Goal: Task Accomplishment & Management: Manage account settings

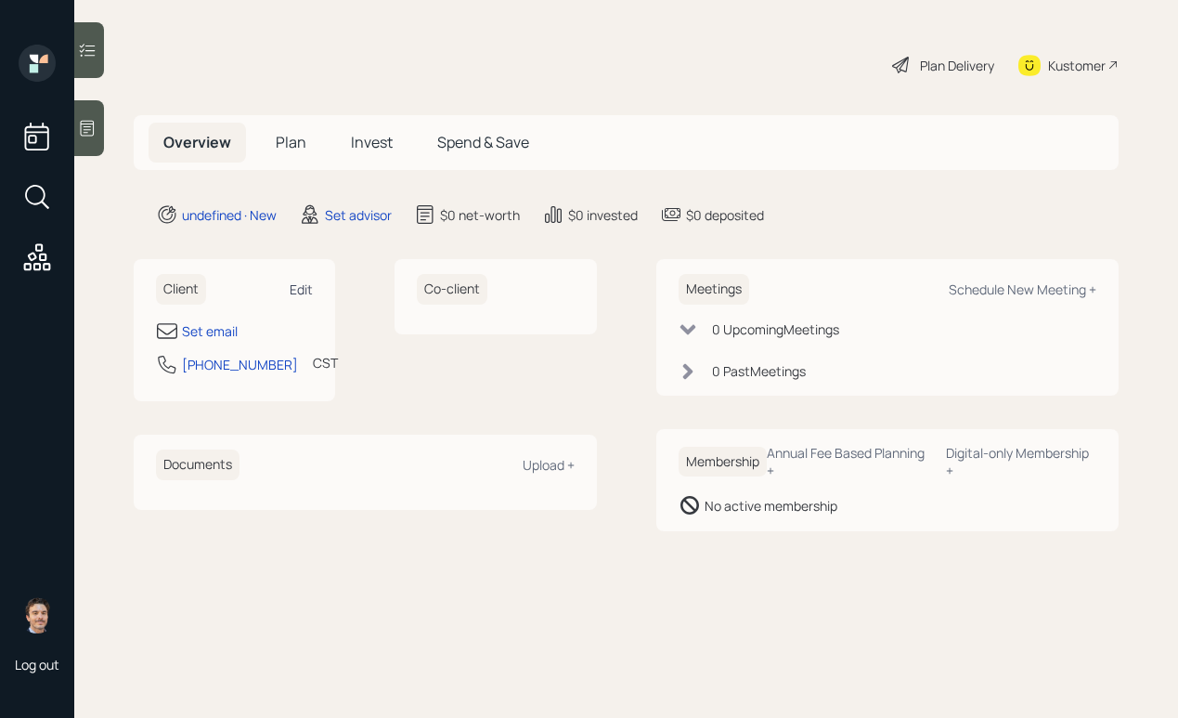
click at [303, 289] on div "Edit" at bounding box center [301, 289] width 23 height 18
select select "America/[GEOGRAPHIC_DATA]"
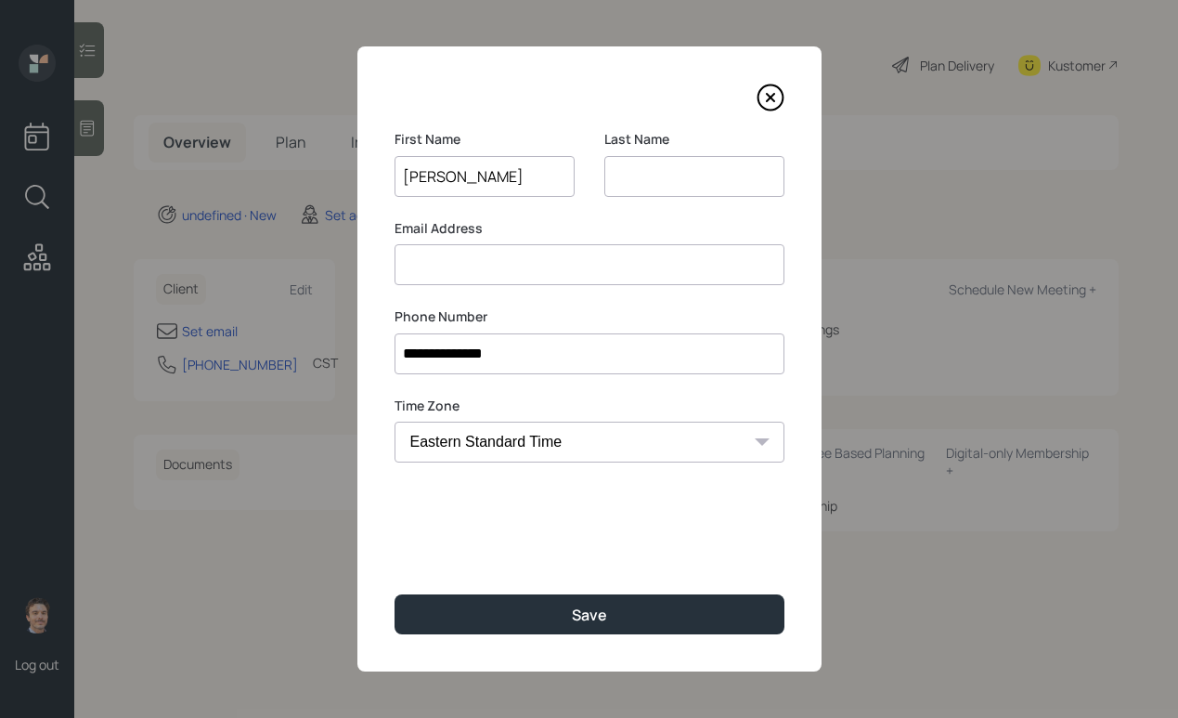
type input "[PERSON_NAME]"
type input "g"
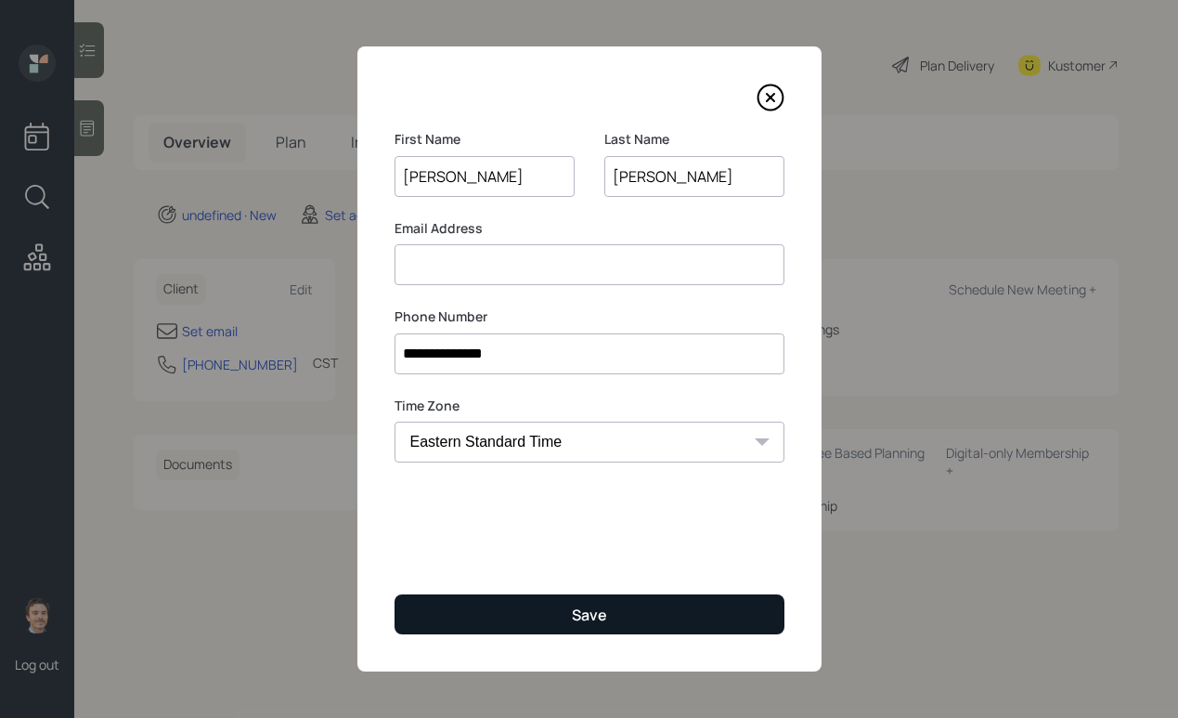
type input "[PERSON_NAME]"
click at [542, 598] on button "Save" at bounding box center [589, 614] width 390 height 40
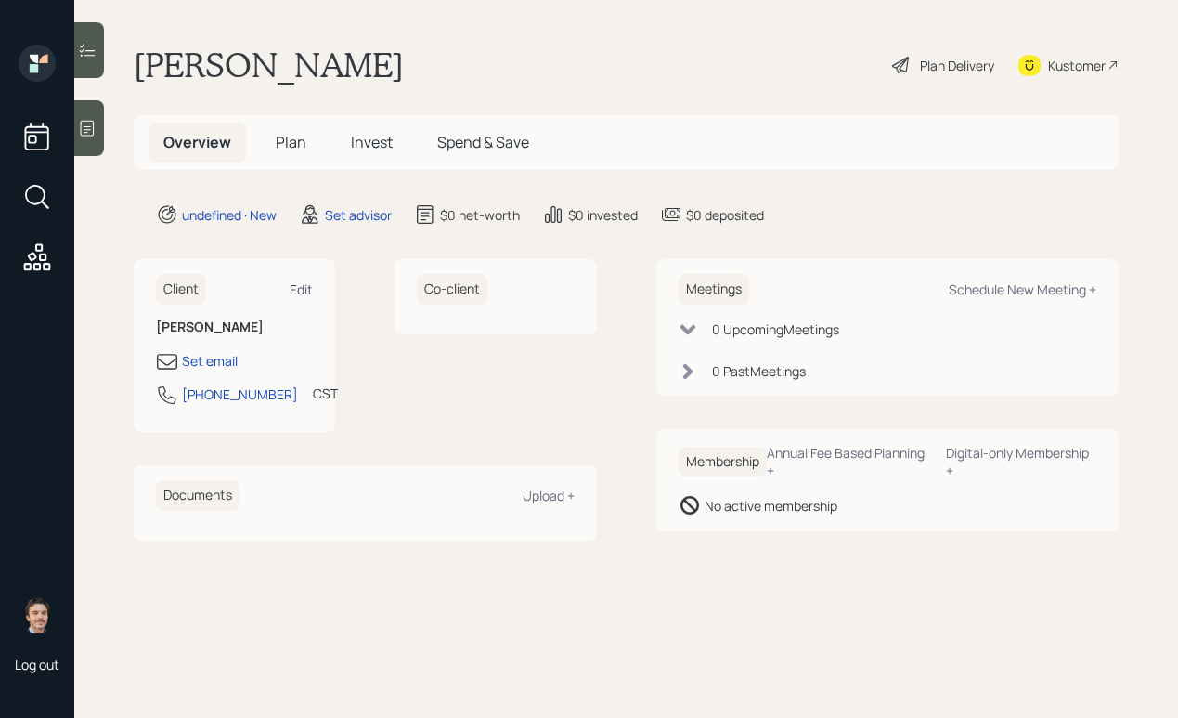
click at [296, 282] on div "Edit" at bounding box center [301, 289] width 23 height 18
select select "America/[GEOGRAPHIC_DATA]"
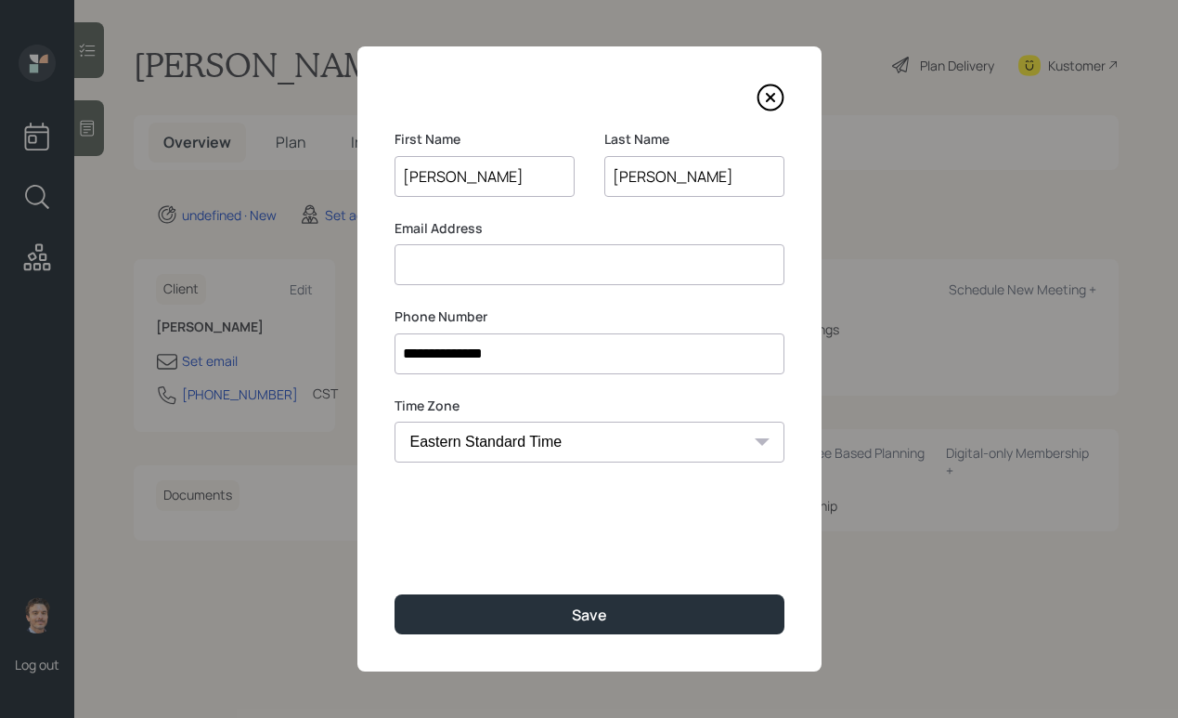
click at [457, 272] on input at bounding box center [589, 264] width 390 height 41
type input "i"
click at [406, 266] on input "[EMAIL_ADDRESS][DOMAIN_NAME]" at bounding box center [589, 264] width 390 height 41
type input "[EMAIL_ADDRESS][DOMAIN_NAME]"
click at [564, 212] on div "First Name [PERSON_NAME]" at bounding box center [484, 174] width 180 height 89
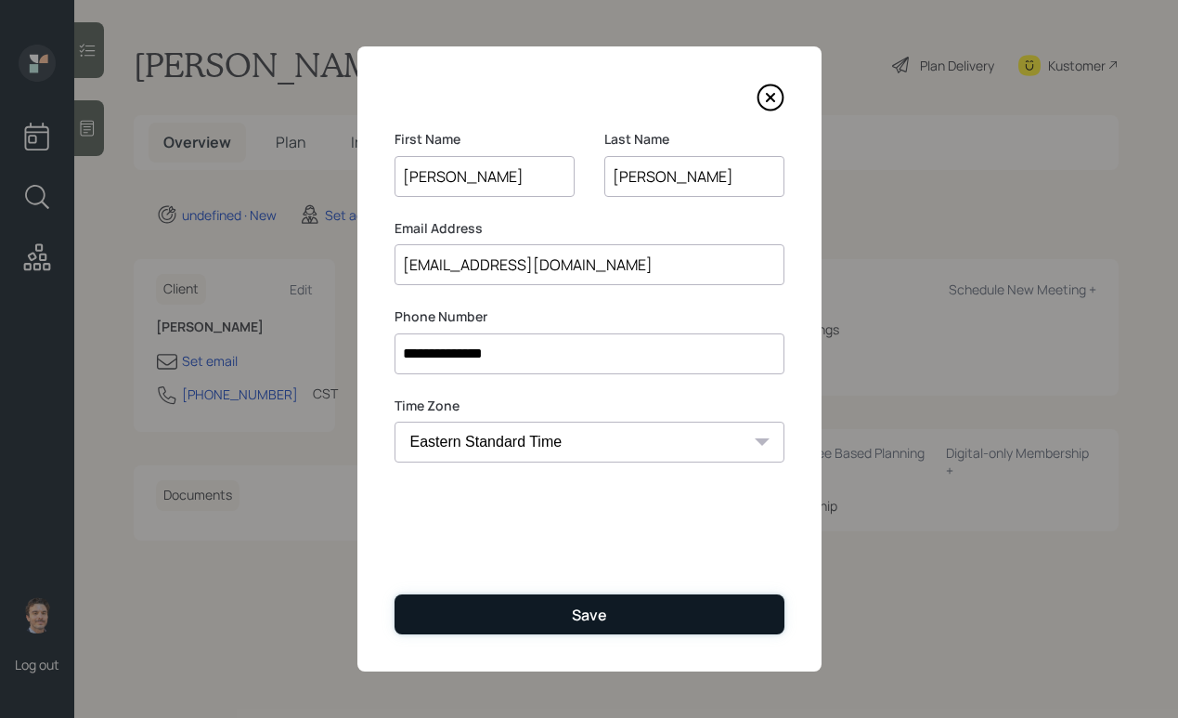
click at [571, 598] on button "Save" at bounding box center [589, 614] width 390 height 40
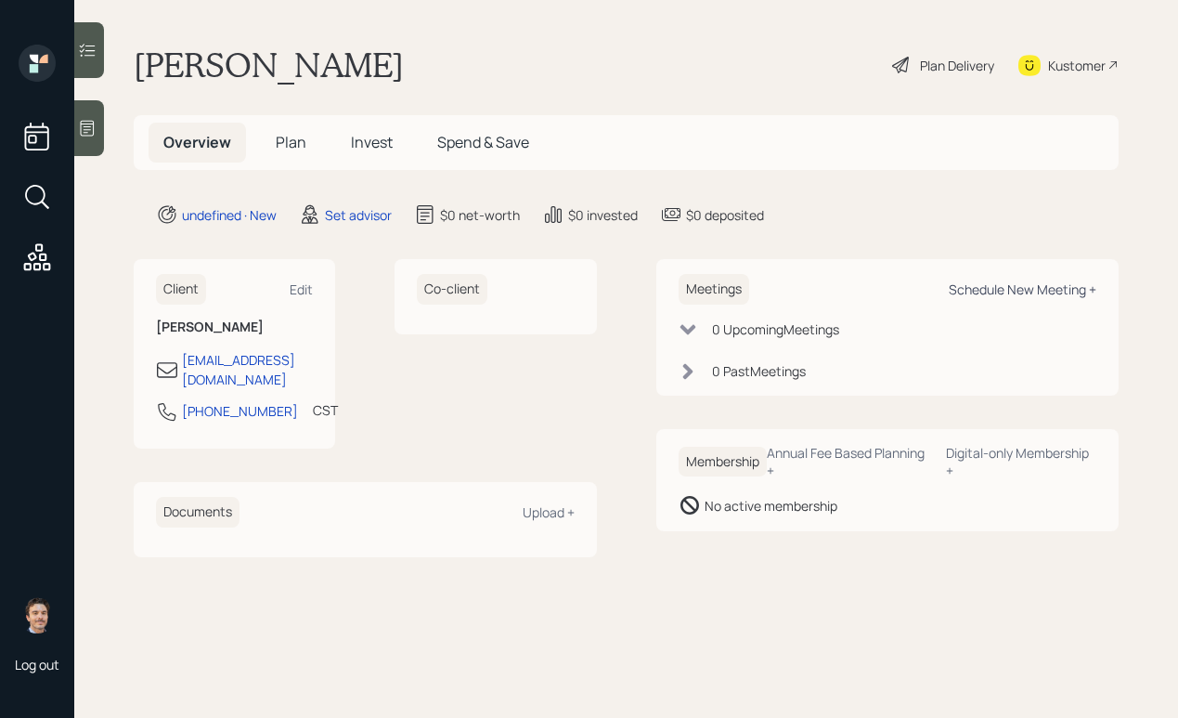
click at [972, 294] on div "Schedule New Meeting +" at bounding box center [1023, 289] width 148 height 18
select select "round-[PERSON_NAME]"
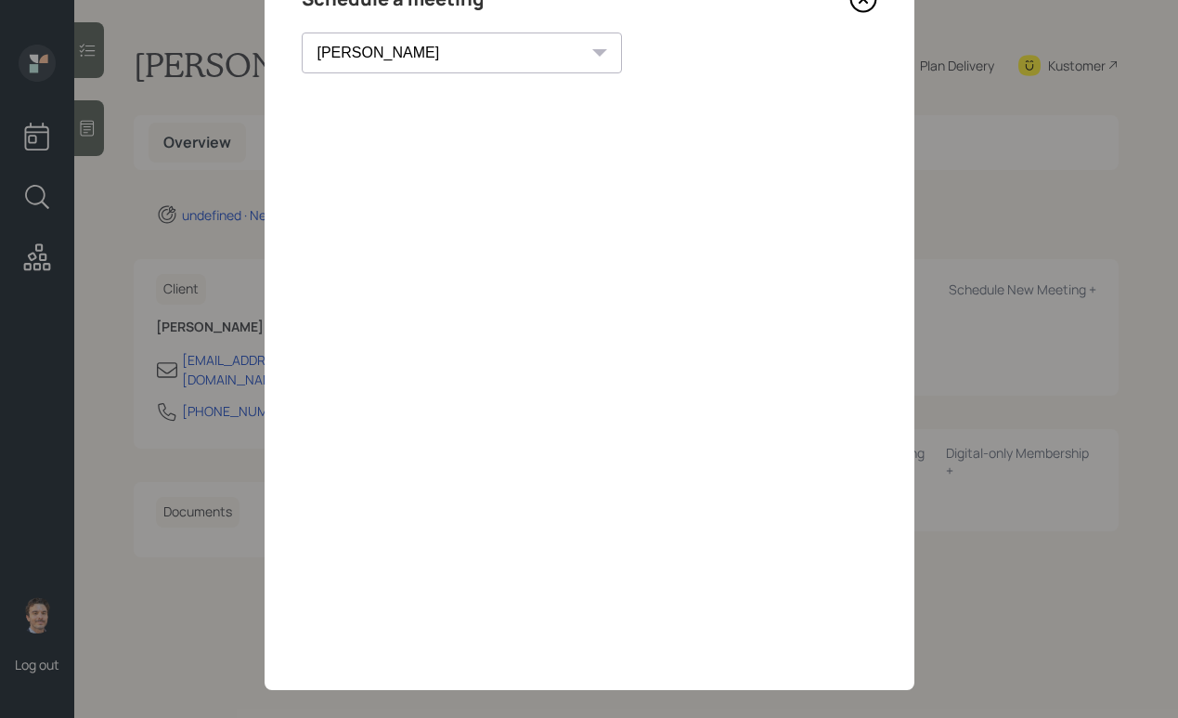
scroll to position [44, 0]
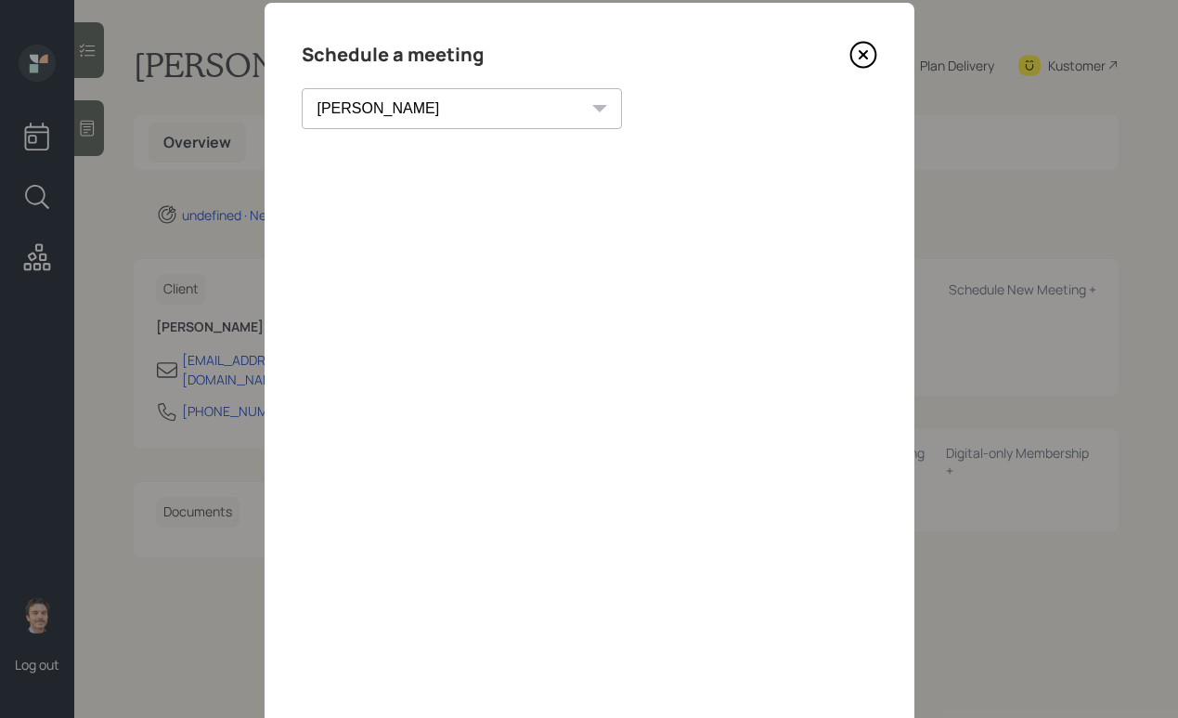
click at [853, 52] on icon at bounding box center [863, 55] width 28 height 28
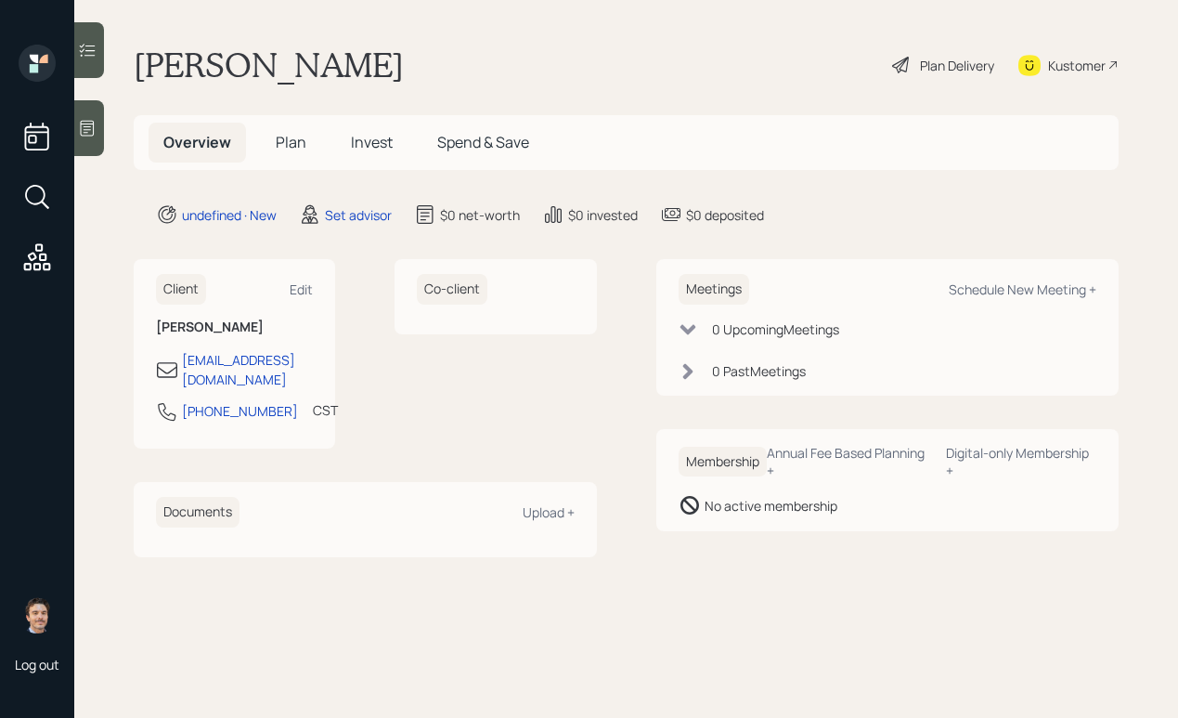
click at [96, 137] on div at bounding box center [89, 128] width 30 height 56
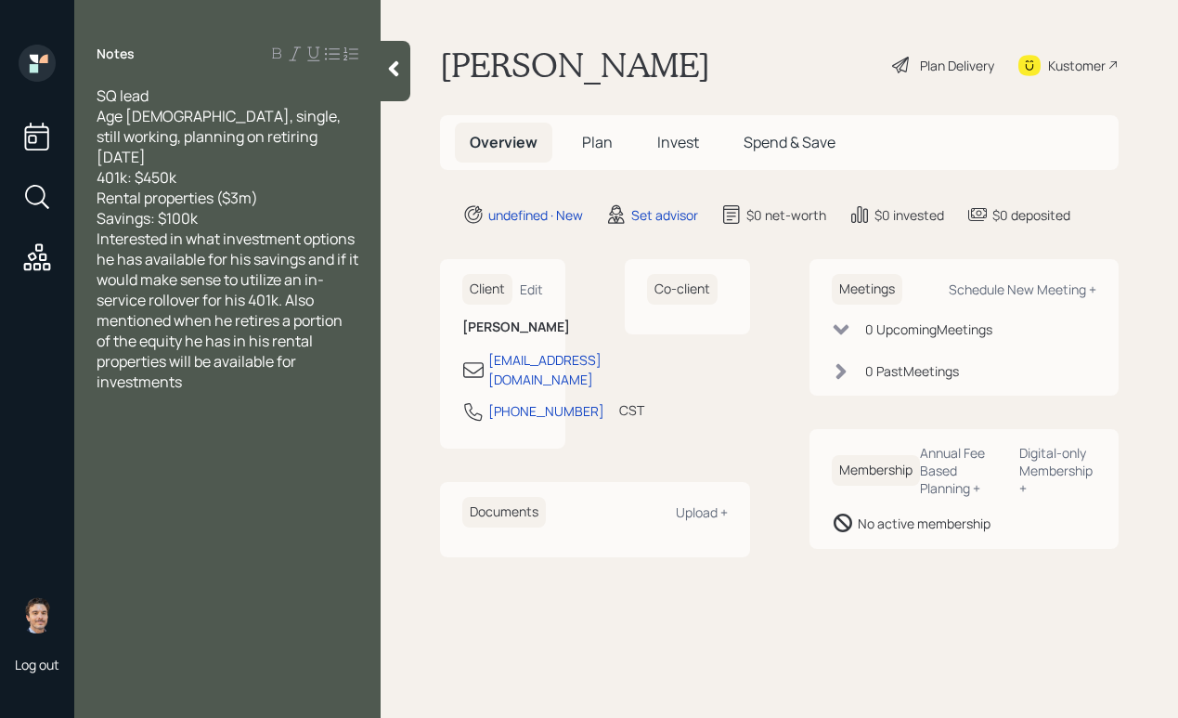
click at [266, 208] on div "Savings: $100k" at bounding box center [228, 218] width 262 height 20
click at [381, 84] on div at bounding box center [396, 71] width 30 height 60
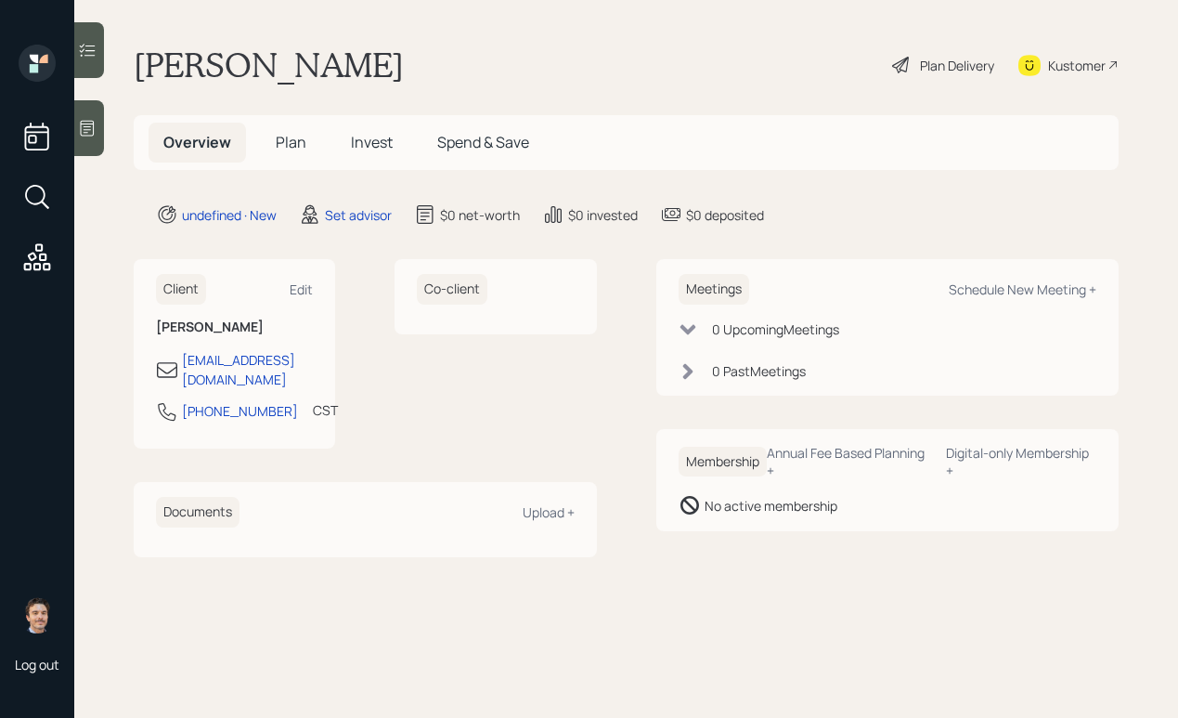
click at [103, 134] on div at bounding box center [89, 128] width 30 height 56
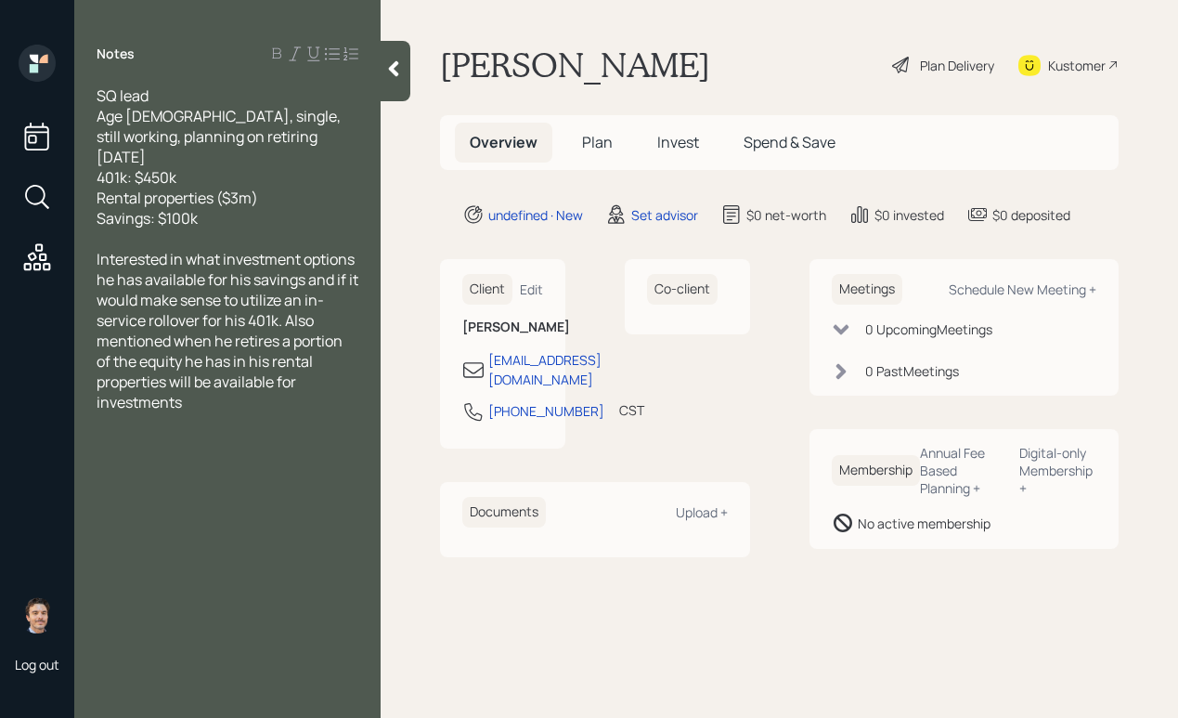
click at [409, 68] on div at bounding box center [396, 71] width 30 height 60
